Goal: Navigation & Orientation: Find specific page/section

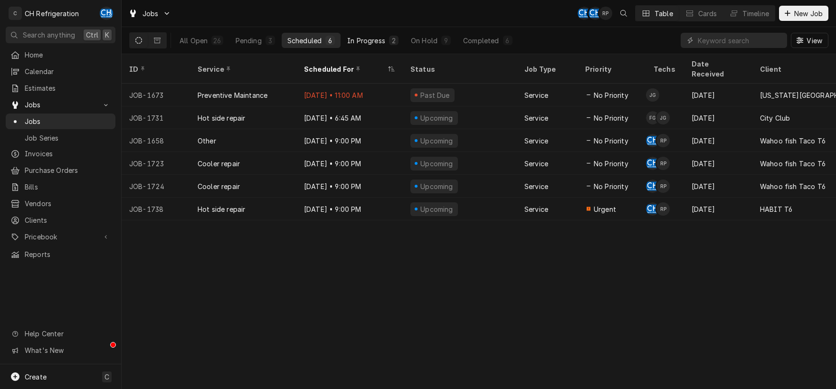
click at [374, 37] on div "In Progress" at bounding box center [366, 41] width 38 height 10
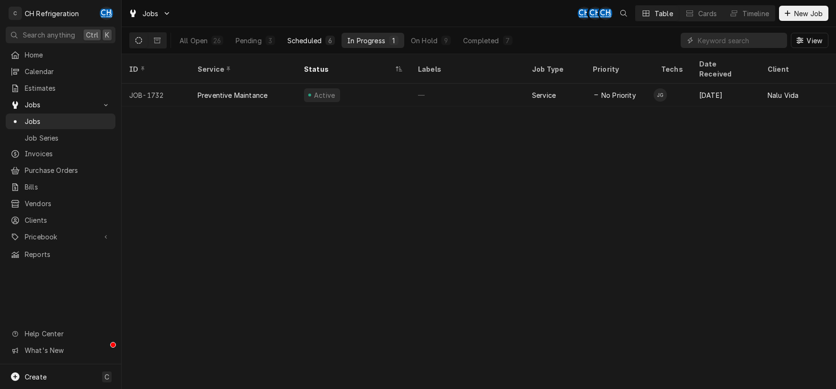
click at [320, 45] on div "Scheduled" at bounding box center [304, 41] width 34 height 10
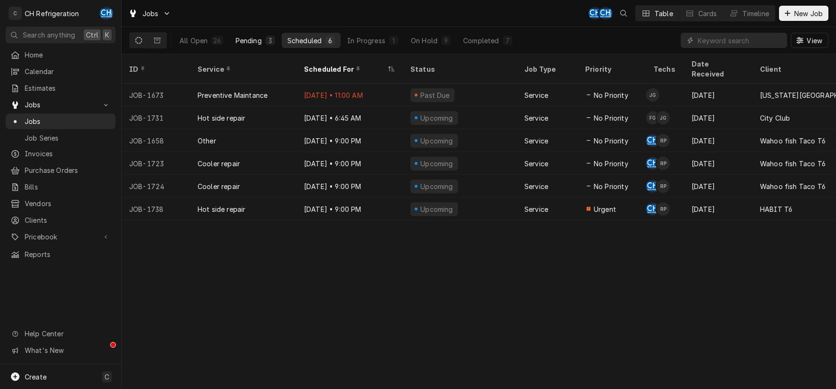
click at [245, 35] on button "Pending 3" at bounding box center [255, 40] width 51 height 15
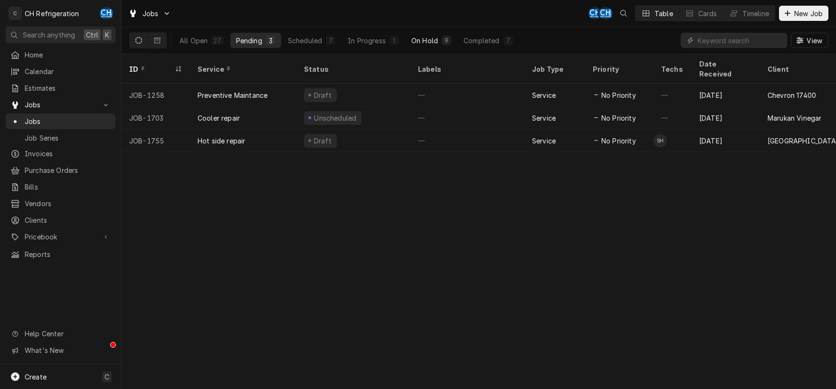
click at [423, 40] on div "On Hold" at bounding box center [424, 41] width 27 height 10
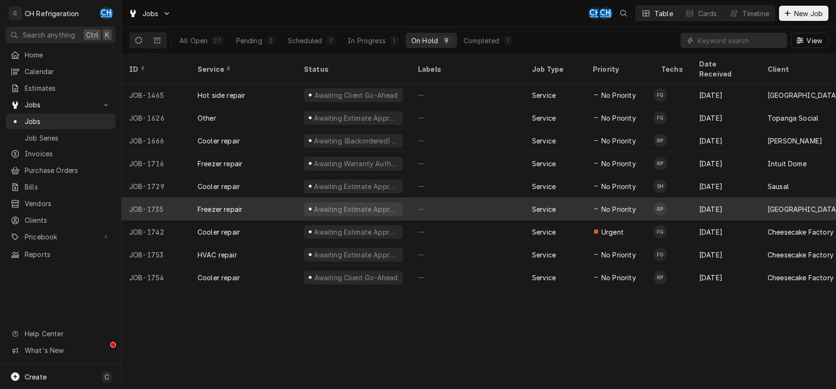
click at [469, 198] on div "—" at bounding box center [467, 209] width 114 height 23
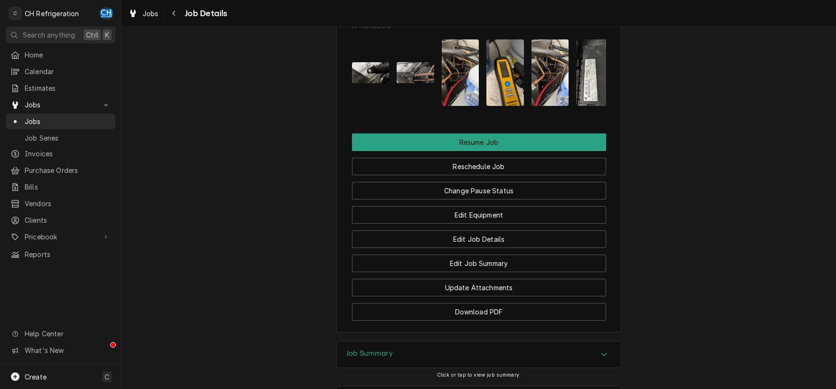
scroll to position [1042, 0]
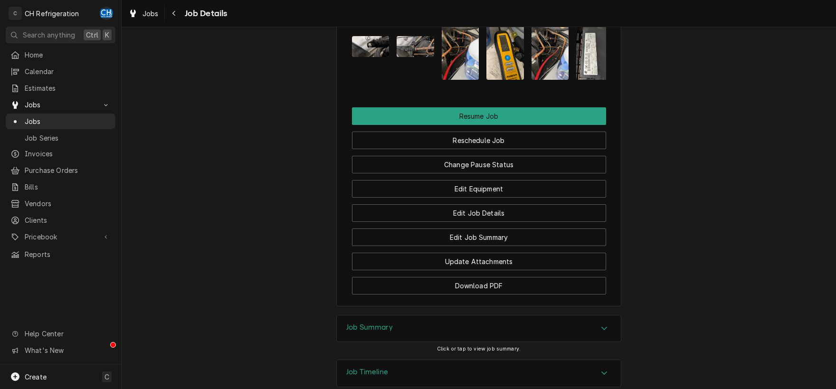
click at [612, 315] on div "Job Summary" at bounding box center [479, 328] width 284 height 27
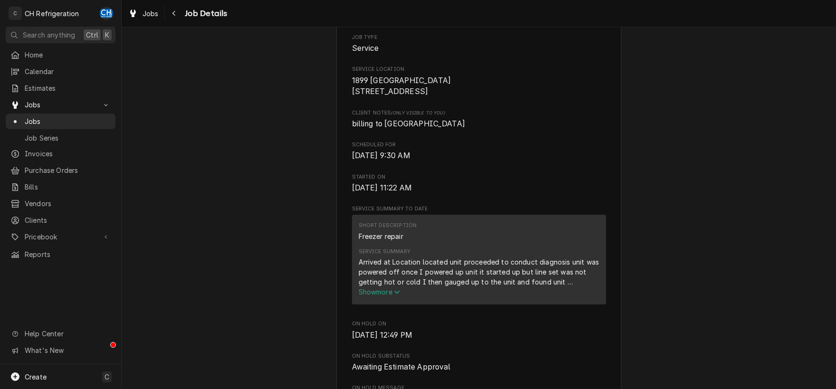
scroll to position [290, 0]
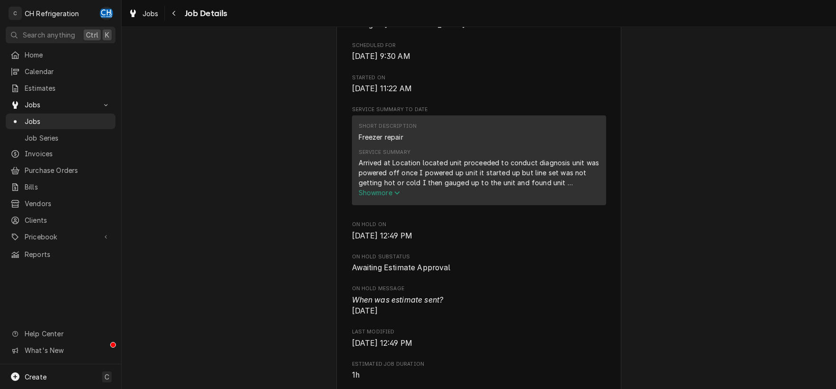
click at [383, 197] on span "Show more" at bounding box center [379, 192] width 42 height 8
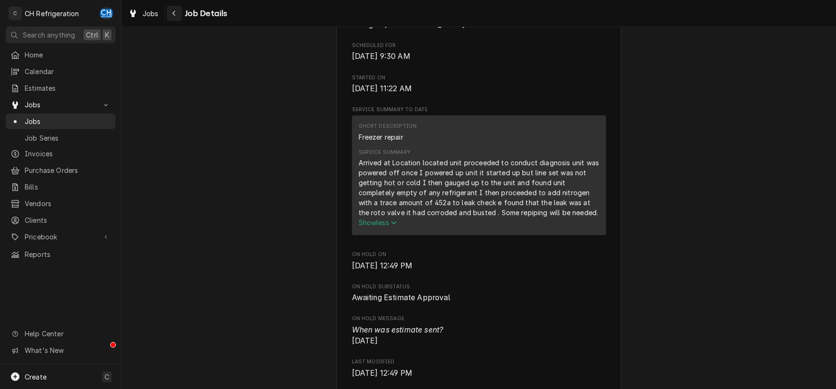
click at [171, 12] on div "Navigate back" at bounding box center [173, 13] width 9 height 9
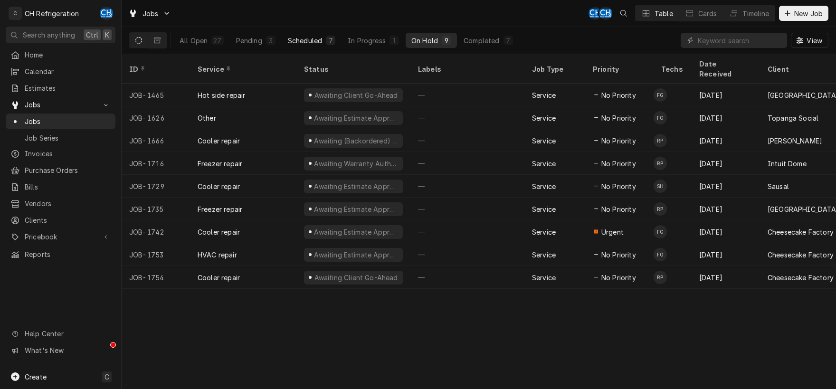
click at [306, 41] on div "Scheduled" at bounding box center [305, 41] width 34 height 10
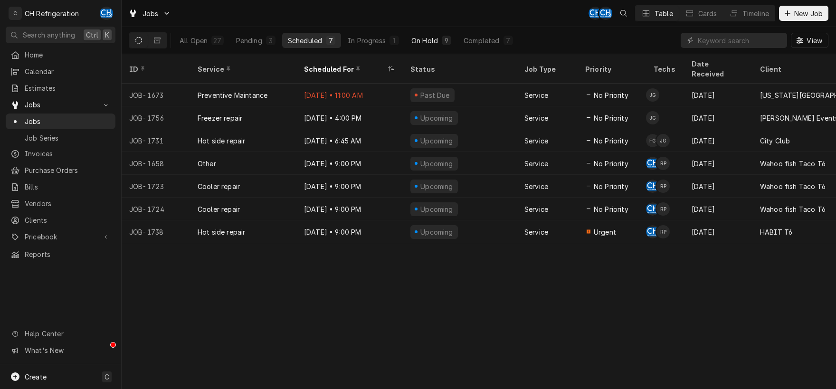
click at [419, 39] on div "On Hold" at bounding box center [424, 41] width 27 height 10
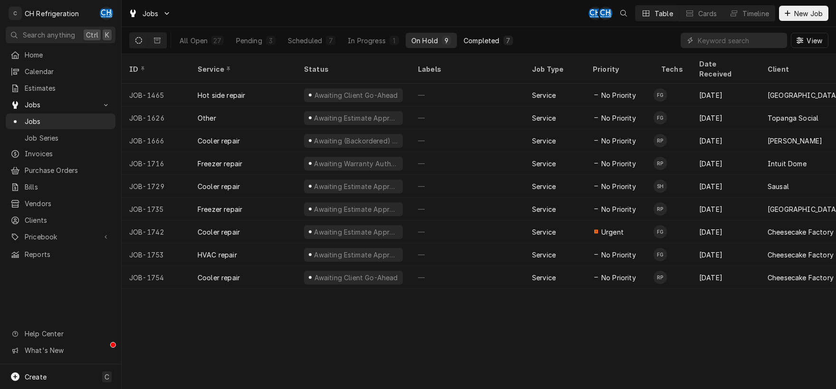
click at [489, 41] on div "Completed" at bounding box center [481, 41] width 36 height 10
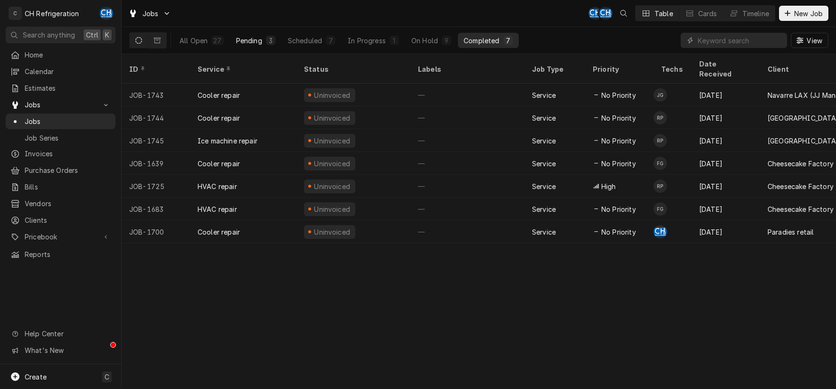
click at [242, 43] on div "Pending" at bounding box center [249, 41] width 26 height 10
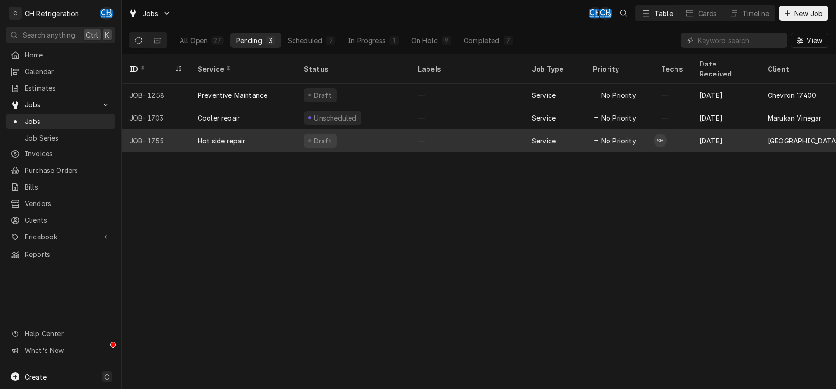
click at [462, 132] on div "—" at bounding box center [467, 140] width 114 height 23
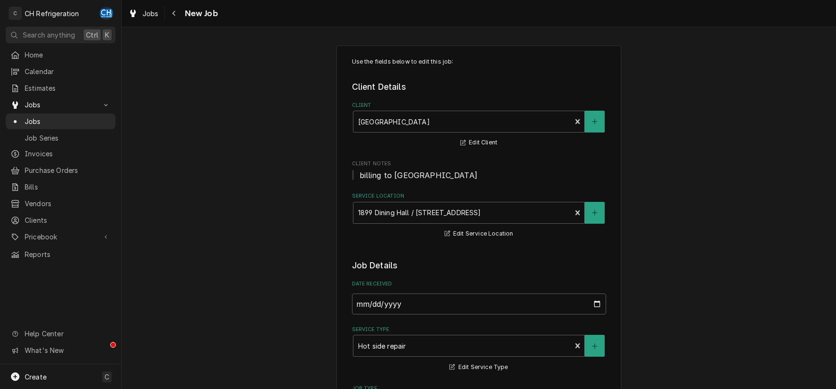
type textarea "x"
click at [175, 9] on div "Navigate back" at bounding box center [173, 13] width 9 height 9
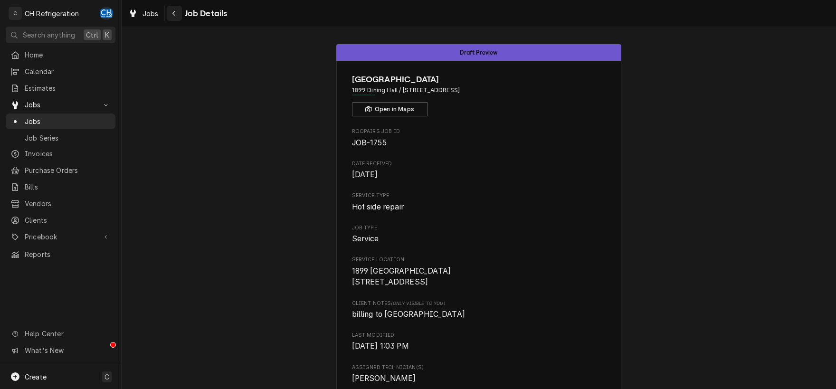
click at [179, 15] on div "Navigate back" at bounding box center [173, 13] width 9 height 9
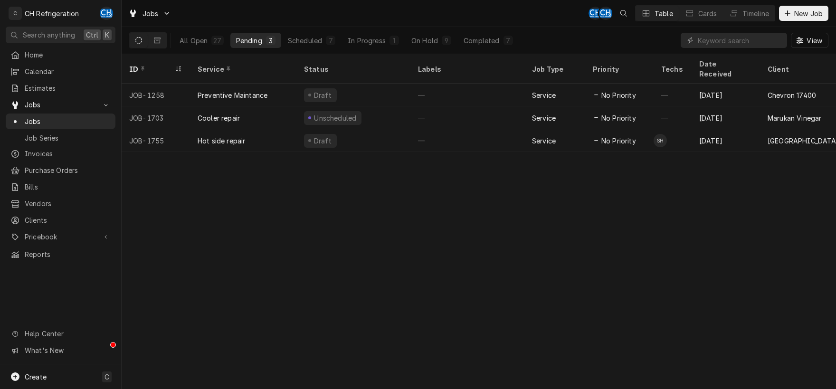
click at [359, 29] on div "All Open 27 Pending 3 Scheduled 7 In Progress 1 On Hold 9 Completed 7" at bounding box center [346, 40] width 345 height 27
click at [359, 41] on div "In Progress" at bounding box center [367, 41] width 38 height 10
